Goal: Task Accomplishment & Management: Manage account settings

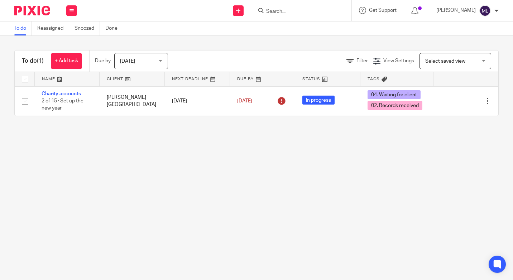
click at [159, 61] on div "Today Today" at bounding box center [141, 61] width 54 height 16
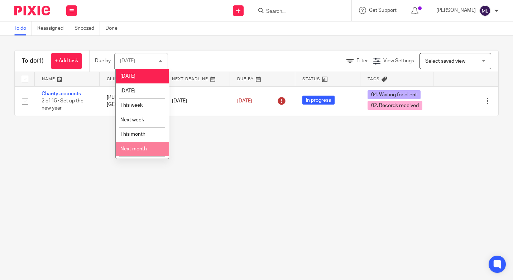
click at [146, 150] on span "Next month" at bounding box center [133, 148] width 26 height 5
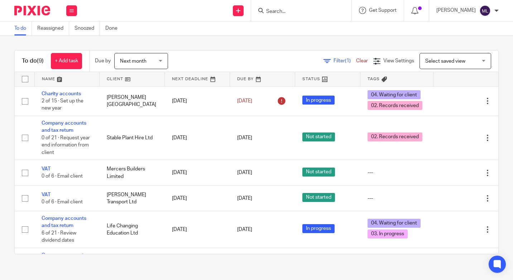
click at [284, 11] on input "Search" at bounding box center [297, 12] width 64 height 6
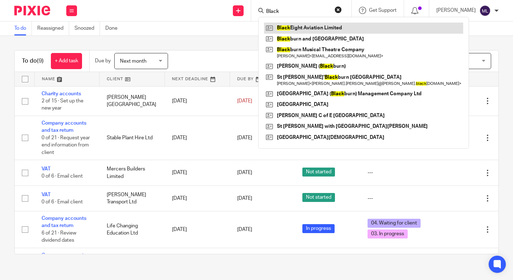
type input "Black"
click at [329, 28] on link at bounding box center [363, 28] width 199 height 11
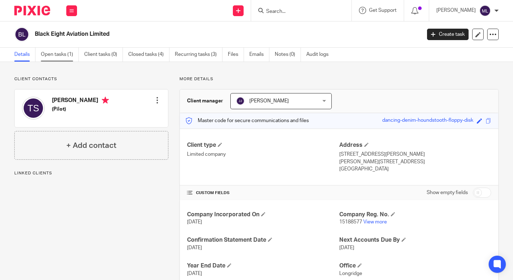
click at [59, 54] on link "Open tasks (1)" at bounding box center [60, 55] width 38 height 14
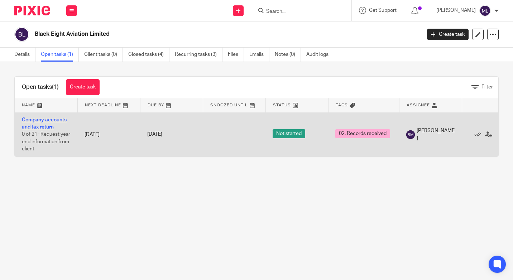
click at [49, 120] on link "Company accounts and tax return" at bounding box center [44, 123] width 45 height 12
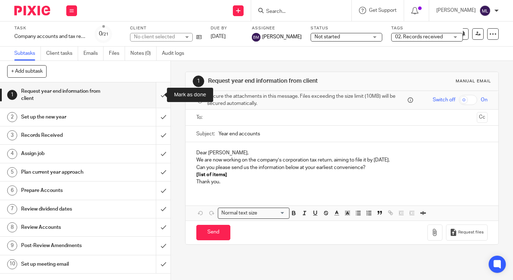
click at [153, 95] on input "submit" at bounding box center [85, 94] width 170 height 25
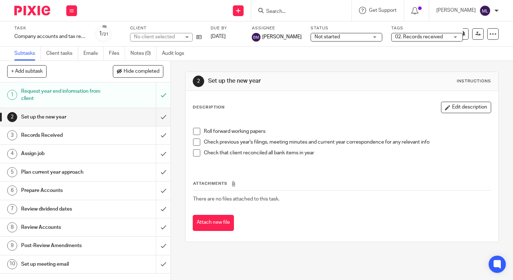
click at [155, 116] on input "submit" at bounding box center [85, 117] width 170 height 18
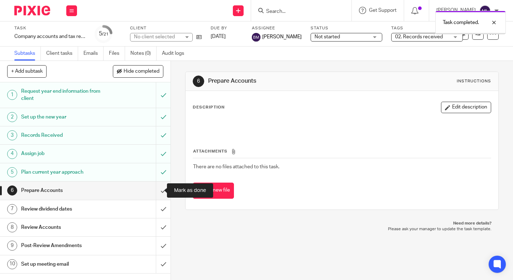
click at [155, 187] on input "submit" at bounding box center [85, 191] width 170 height 18
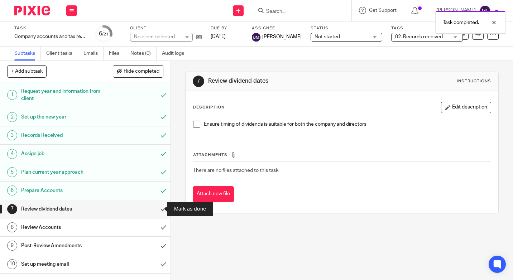
click at [155, 208] on input "submit" at bounding box center [85, 209] width 170 height 18
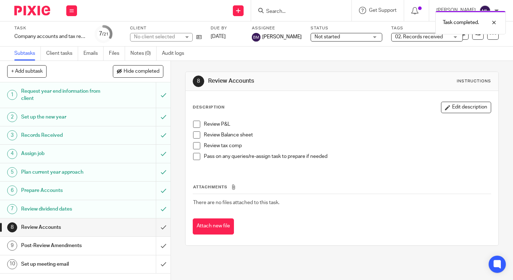
click at [359, 37] on div "Not started Not started" at bounding box center [346, 37] width 72 height 9
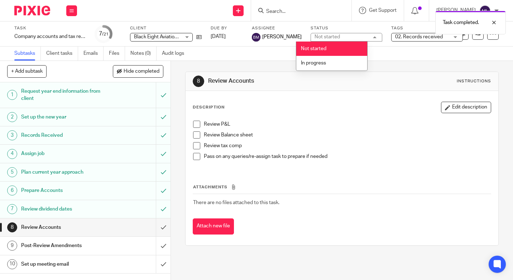
click at [359, 36] on div "Not started Not started" at bounding box center [346, 37] width 72 height 9
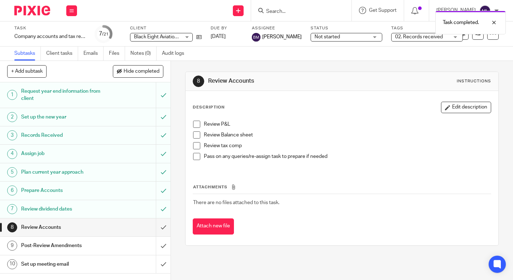
click at [357, 37] on div "Not started Not started" at bounding box center [346, 37] width 72 height 9
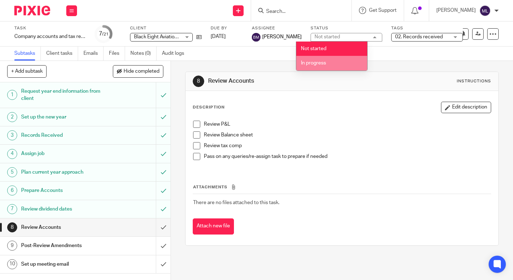
drag, startPoint x: 379, startPoint y: 55, endPoint x: 422, endPoint y: 48, distance: 43.9
click at [379, 55] on div "Subtasks Client tasks Emails Files Notes (0) Audit logs" at bounding box center [256, 54] width 513 height 14
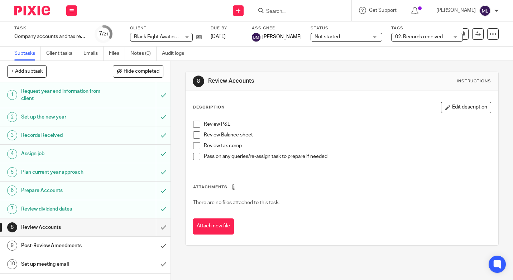
click at [440, 37] on div "02. Records received" at bounding box center [427, 37] width 72 height 9
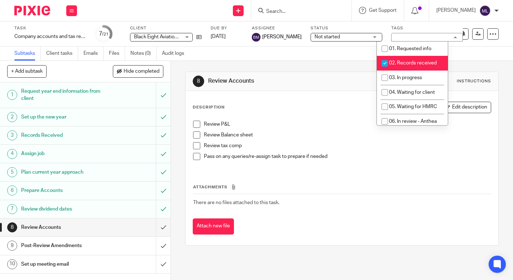
click at [385, 63] on input "checkbox" at bounding box center [385, 64] width 14 height 14
checkbox input "false"
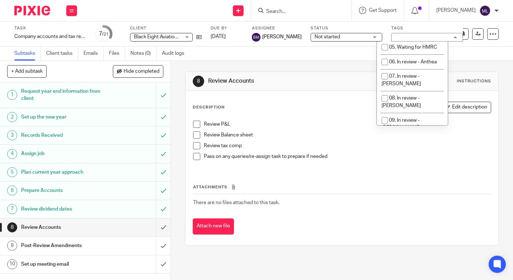
scroll to position [64, 0]
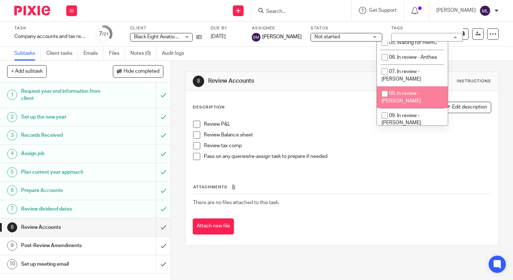
click at [383, 87] on input "checkbox" at bounding box center [385, 94] width 14 height 14
checkbox input "true"
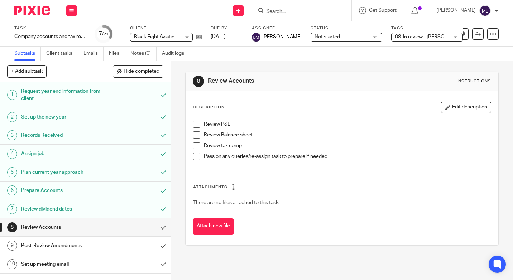
click at [329, 64] on div "8 Review Accounts Instructions Description Edit description Review P&L Review B…" at bounding box center [341, 158] width 313 height 195
click at [359, 37] on div "Not started Not started" at bounding box center [346, 37] width 72 height 9
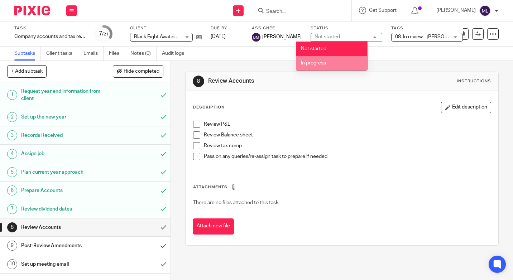
click at [320, 59] on li "In progress" at bounding box center [331, 63] width 71 height 15
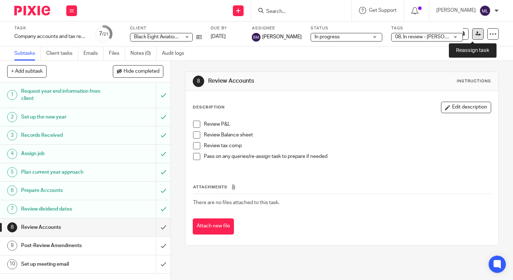
click at [475, 35] on icon at bounding box center [477, 33] width 5 height 5
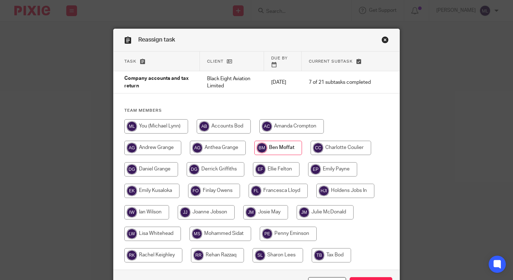
click at [278, 141] on input "radio" at bounding box center [278, 148] width 48 height 14
click at [373, 277] on input "Reassign" at bounding box center [370, 284] width 43 height 15
